Goal: Information Seeking & Learning: Learn about a topic

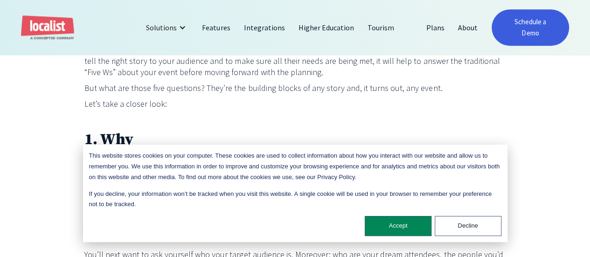
scroll to position [373, 0]
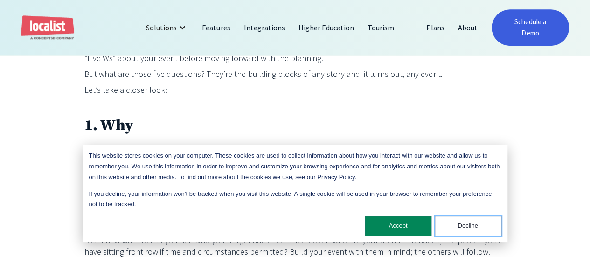
click at [469, 230] on button "Decline" at bounding box center [468, 226] width 67 height 20
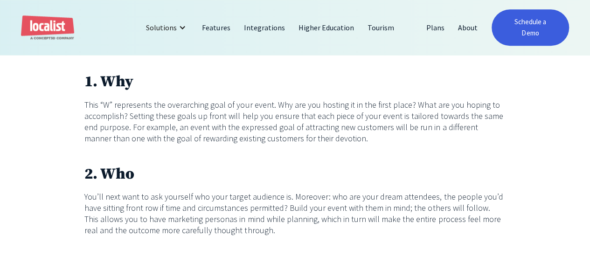
scroll to position [466, 0]
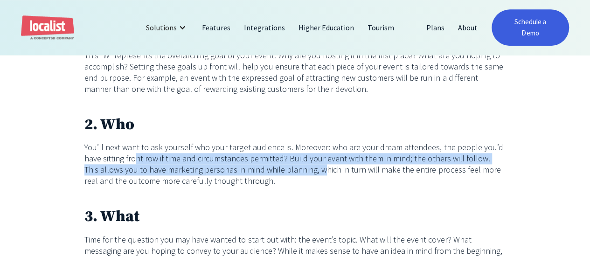
drag, startPoint x: 136, startPoint y: 147, endPoint x: 279, endPoint y: 164, distance: 144.2
click at [279, 164] on p "You’ll next want to ask yourself who your target audience is. Moreover: who are…" at bounding box center [295, 164] width 422 height 45
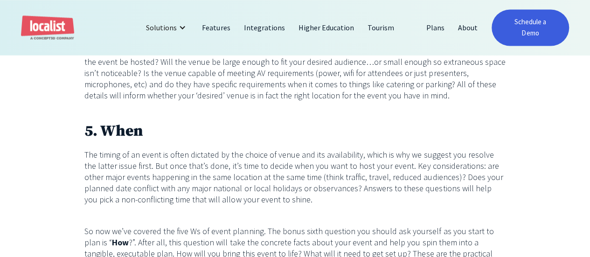
scroll to position [746, 0]
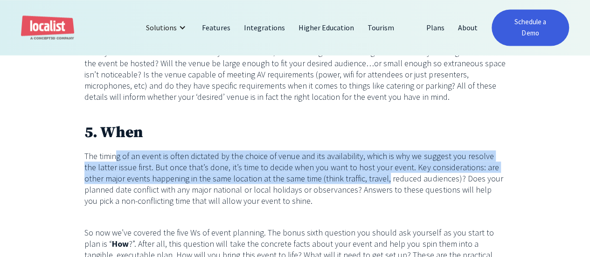
drag, startPoint x: 116, startPoint y: 144, endPoint x: 364, endPoint y: 168, distance: 249.3
click at [364, 168] on p "The timing of an event is often dictated by the choice of venue and its availab…" at bounding box center [295, 178] width 422 height 56
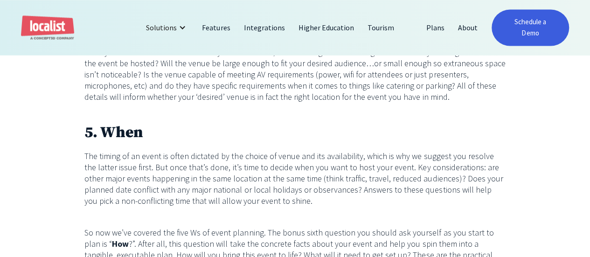
click at [364, 168] on p "The timing of an event is often dictated by the choice of venue and its availab…" at bounding box center [295, 178] width 422 height 56
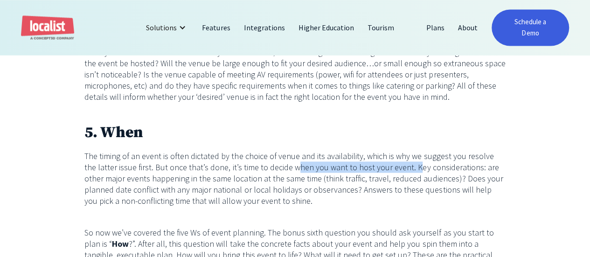
drag, startPoint x: 280, startPoint y: 160, endPoint x: 399, endPoint y: 156, distance: 118.5
click at [399, 156] on p "The timing of an event is often dictated by the choice of venue and its availab…" at bounding box center [295, 178] width 422 height 56
click at [399, 155] on p "The timing of an event is often dictated by the choice of venue and its availab…" at bounding box center [295, 178] width 422 height 56
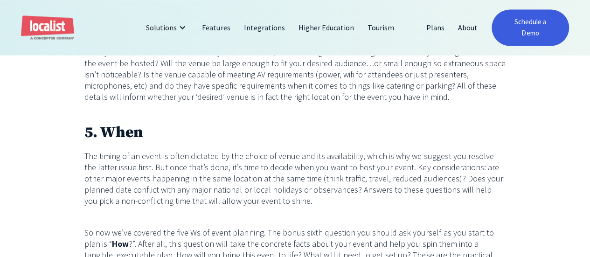
click at [399, 155] on p "The timing of an event is often dictated by the choice of venue and its availab…" at bounding box center [295, 178] width 422 height 56
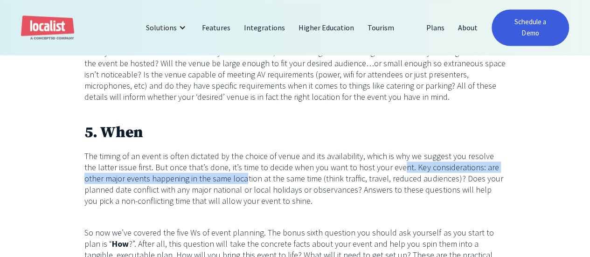
drag, startPoint x: 223, startPoint y: 166, endPoint x: 382, endPoint y: 163, distance: 159.1
click at [382, 162] on p "The timing of an event is often dictated by the choice of venue and its availab…" at bounding box center [295, 178] width 422 height 56
click at [382, 163] on p "The timing of an event is often dictated by the choice of venue and its availab…" at bounding box center [295, 178] width 422 height 56
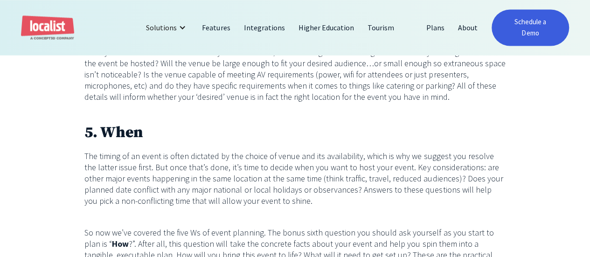
click at [382, 163] on p "The timing of an event is often dictated by the choice of venue and its availab…" at bounding box center [295, 178] width 422 height 56
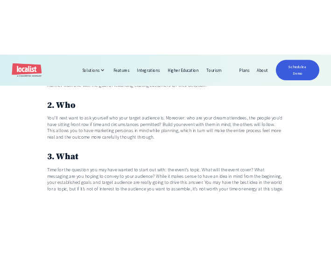
scroll to position [560, 0]
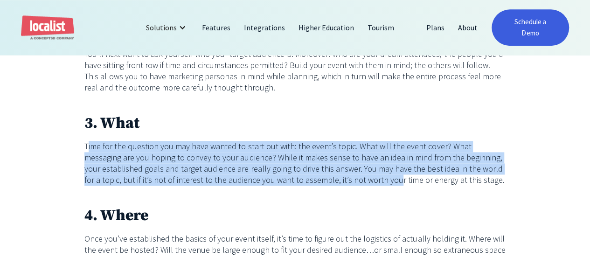
drag, startPoint x: 89, startPoint y: 132, endPoint x: 374, endPoint y: 169, distance: 287.8
click at [374, 169] on p "Time for the question you may have wanted to start out with: the event’s topic.…" at bounding box center [295, 163] width 422 height 45
click at [375, 169] on p "Time for the question you may have wanted to start out with: the event’s topic.…" at bounding box center [295, 163] width 422 height 45
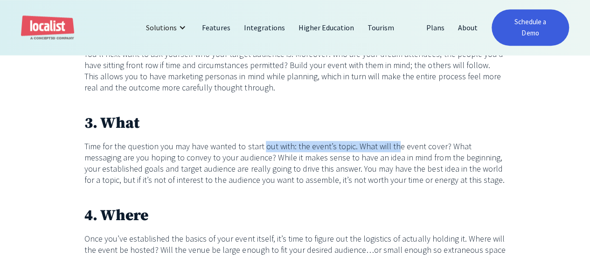
drag, startPoint x: 367, startPoint y: 131, endPoint x: 403, endPoint y: 132, distance: 36.9
click at [403, 141] on p "Time for the question you may have wanted to start out with: the event’s topic.…" at bounding box center [295, 163] width 422 height 45
click at [405, 141] on p "Time for the question you may have wanted to start out with: the event’s topic.…" at bounding box center [295, 163] width 422 height 45
click at [335, 149] on p "Time for the question you may have wanted to start out with: the event’s topic.…" at bounding box center [295, 163] width 422 height 45
drag, startPoint x: 347, startPoint y: 137, endPoint x: 463, endPoint y: 137, distance: 115.7
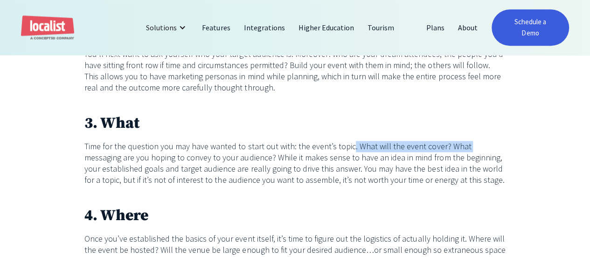
click at [463, 141] on p "Time for the question you may have wanted to start out with: the event’s topic.…" at bounding box center [295, 163] width 422 height 45
click at [462, 141] on p "Time for the question you may have wanted to start out with: the event’s topic.…" at bounding box center [295, 163] width 422 height 45
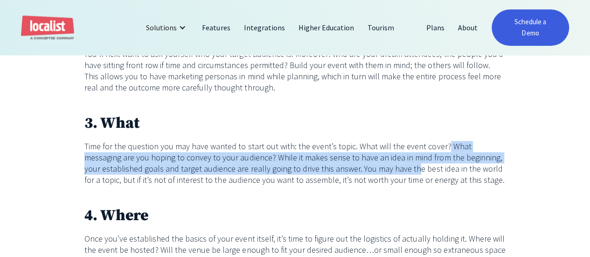
drag, startPoint x: 440, startPoint y: 138, endPoint x: 279, endPoint y: 145, distance: 160.6
click at [394, 163] on p "Time for the question you may have wanted to start out with: the event’s topic.…" at bounding box center [295, 163] width 422 height 45
click at [194, 148] on p "Time for the question you may have wanted to start out with: the event’s topic.…" at bounding box center [295, 163] width 422 height 45
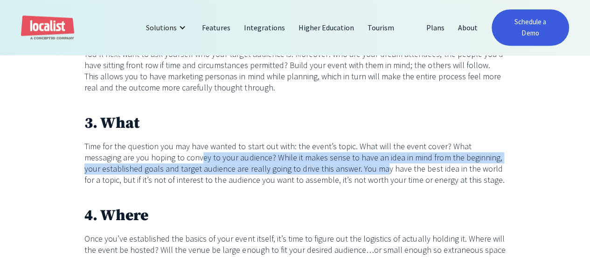
drag, startPoint x: 224, startPoint y: 151, endPoint x: 365, endPoint y: 162, distance: 141.3
click at [365, 162] on p "Time for the question you may have wanted to start out with: the event’s topic.…" at bounding box center [295, 163] width 422 height 45
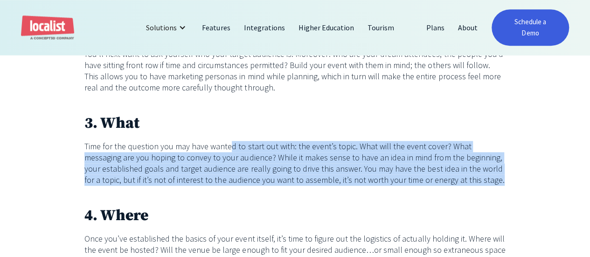
drag, startPoint x: 229, startPoint y: 141, endPoint x: 359, endPoint y: 160, distance: 131.0
click at [482, 176] on p "Time for the question you may have wanted to start out with: the event’s topic.…" at bounding box center [295, 163] width 422 height 45
click at [190, 169] on p "Time for the question you may have wanted to start out with: the event’s topic.…" at bounding box center [295, 163] width 422 height 45
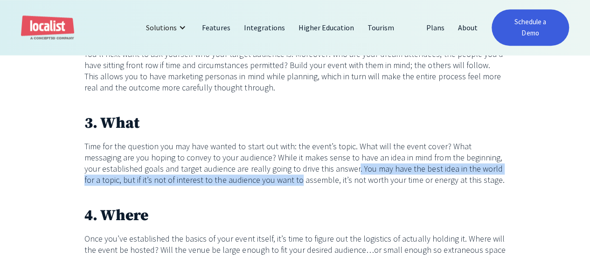
drag, startPoint x: 278, startPoint y: 168, endPoint x: 333, endPoint y: 164, distance: 55.2
click at [333, 164] on p "Time for the question you may have wanted to start out with: the event’s topic.…" at bounding box center [295, 163] width 422 height 45
click at [333, 163] on p "Time for the question you may have wanted to start out with: the event’s topic.…" at bounding box center [295, 163] width 422 height 45
click at [337, 162] on p "Time for the question you may have wanted to start out with: the event’s topic.…" at bounding box center [295, 163] width 422 height 45
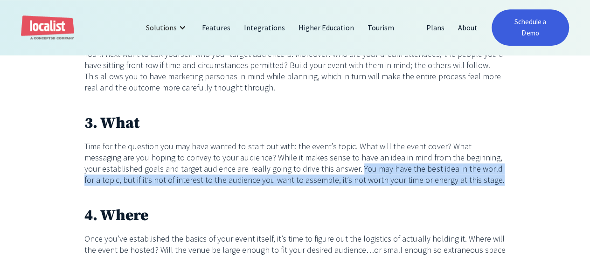
drag, startPoint x: 337, startPoint y: 162, endPoint x: 481, endPoint y: 172, distance: 144.9
click at [481, 172] on p "Time for the question you may have wanted to start out with: the event’s topic.…" at bounding box center [295, 163] width 422 height 45
click at [114, 167] on p "Time for the question you may have wanted to start out with: the event’s topic.…" at bounding box center [295, 163] width 422 height 45
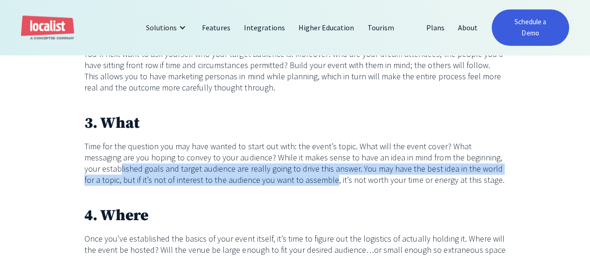
drag, startPoint x: 104, startPoint y: 160, endPoint x: 313, endPoint y: 171, distance: 209.3
click at [313, 171] on p "Time for the question you may have wanted to start out with: the event’s topic.…" at bounding box center [295, 163] width 422 height 45
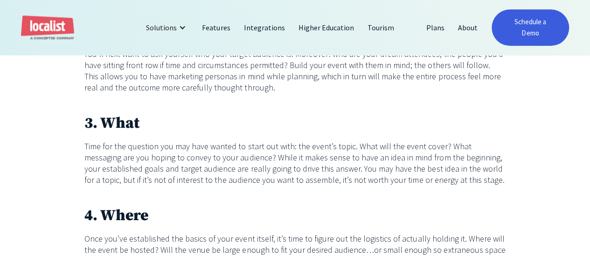
click at [406, 167] on p "Time for the question you may have wanted to start out with: the event’s topic.…" at bounding box center [295, 163] width 422 height 45
click at [464, 168] on p "Time for the question you may have wanted to start out with: the event’s topic.…" at bounding box center [295, 163] width 422 height 45
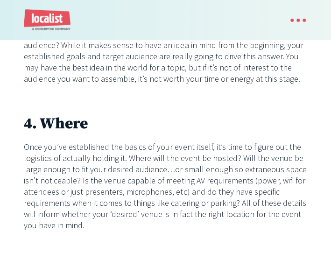
scroll to position [793, 0]
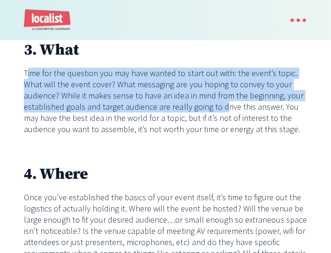
drag, startPoint x: 28, startPoint y: 66, endPoint x: 221, endPoint y: 96, distance: 194.9
click at [221, 96] on p "Time for the question you may have wanted to start out with: the event’s topic.…" at bounding box center [166, 101] width 284 height 67
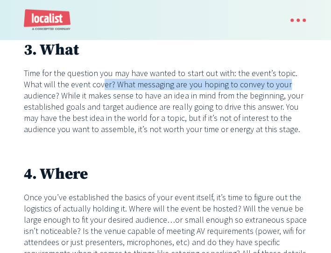
drag, startPoint x: 100, startPoint y: 72, endPoint x: 298, endPoint y: 76, distance: 197.3
click at [298, 76] on p "Time for the question you may have wanted to start out with: the event’s topic.…" at bounding box center [166, 101] width 284 height 67
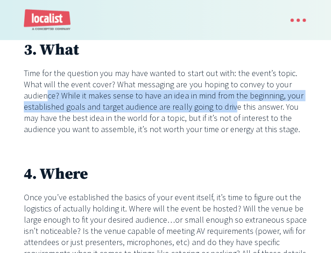
drag, startPoint x: 87, startPoint y: 86, endPoint x: 229, endPoint y: 94, distance: 142.9
click at [229, 94] on p "Time for the question you may have wanted to start out with: the event’s topic.…" at bounding box center [166, 101] width 284 height 67
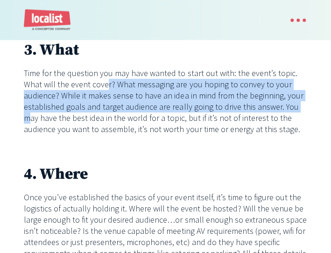
drag, startPoint x: 104, startPoint y: 78, endPoint x: 296, endPoint y: 95, distance: 192.0
click at [296, 95] on p "Time for the question you may have wanted to start out with: the event’s topic.…" at bounding box center [166, 101] width 284 height 67
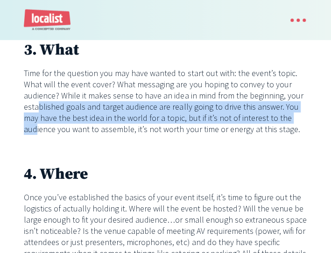
drag, startPoint x: 38, startPoint y: 93, endPoint x: 280, endPoint y: 112, distance: 242.8
click at [280, 112] on p "Time for the question you may have wanted to start out with: the event’s topic.…" at bounding box center [166, 101] width 284 height 67
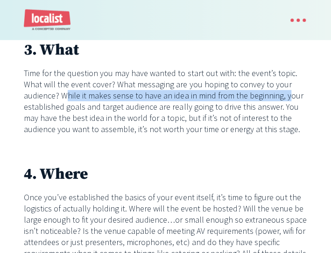
drag, startPoint x: 63, startPoint y: 84, endPoint x: 284, endPoint y: 88, distance: 220.2
click at [284, 88] on p "Time for the question you may have wanted to start out with: the event’s topic.…" at bounding box center [166, 101] width 284 height 67
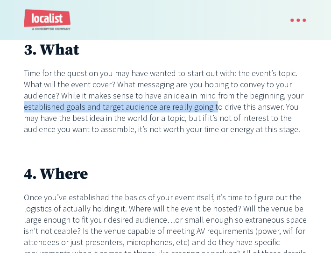
drag, startPoint x: 20, startPoint y: 102, endPoint x: 208, endPoint y: 96, distance: 189.0
click at [208, 96] on div "As an event planner, you can think of your responsibilities like those of a jou…" at bounding box center [165, 170] width 331 height 1038
click at [208, 96] on p "Time for the question you may have wanted to start out with: the event’s topic.…" at bounding box center [166, 101] width 284 height 67
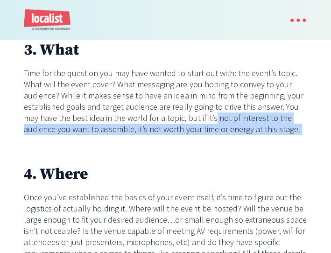
drag, startPoint x: 222, startPoint y: 116, endPoint x: 288, endPoint y: 127, distance: 67.1
click at [288, 127] on div "As an event planner, you can think of your responsibilities like those of a jou…" at bounding box center [166, 140] width 284 height 931
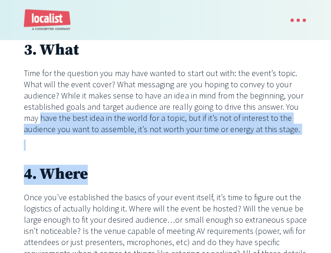
drag, startPoint x: 10, startPoint y: 113, endPoint x: 316, endPoint y: 152, distance: 308.9
click at [316, 152] on div "As an event planner, you can think of your responsibilities like those of a jou…" at bounding box center [165, 170] width 331 height 1038
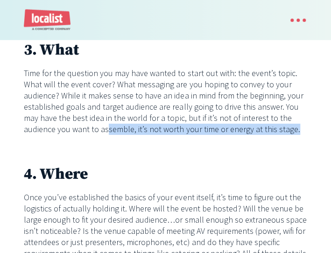
drag, startPoint x: 74, startPoint y: 119, endPoint x: 295, endPoint y: 125, distance: 220.7
click at [295, 125] on p "Time for the question you may have wanted to start out with: the event’s topic.…" at bounding box center [166, 101] width 284 height 67
click at [296, 125] on p "Time for the question you may have wanted to start out with: the event’s topic.…" at bounding box center [166, 101] width 284 height 67
